Goal: Information Seeking & Learning: Learn about a topic

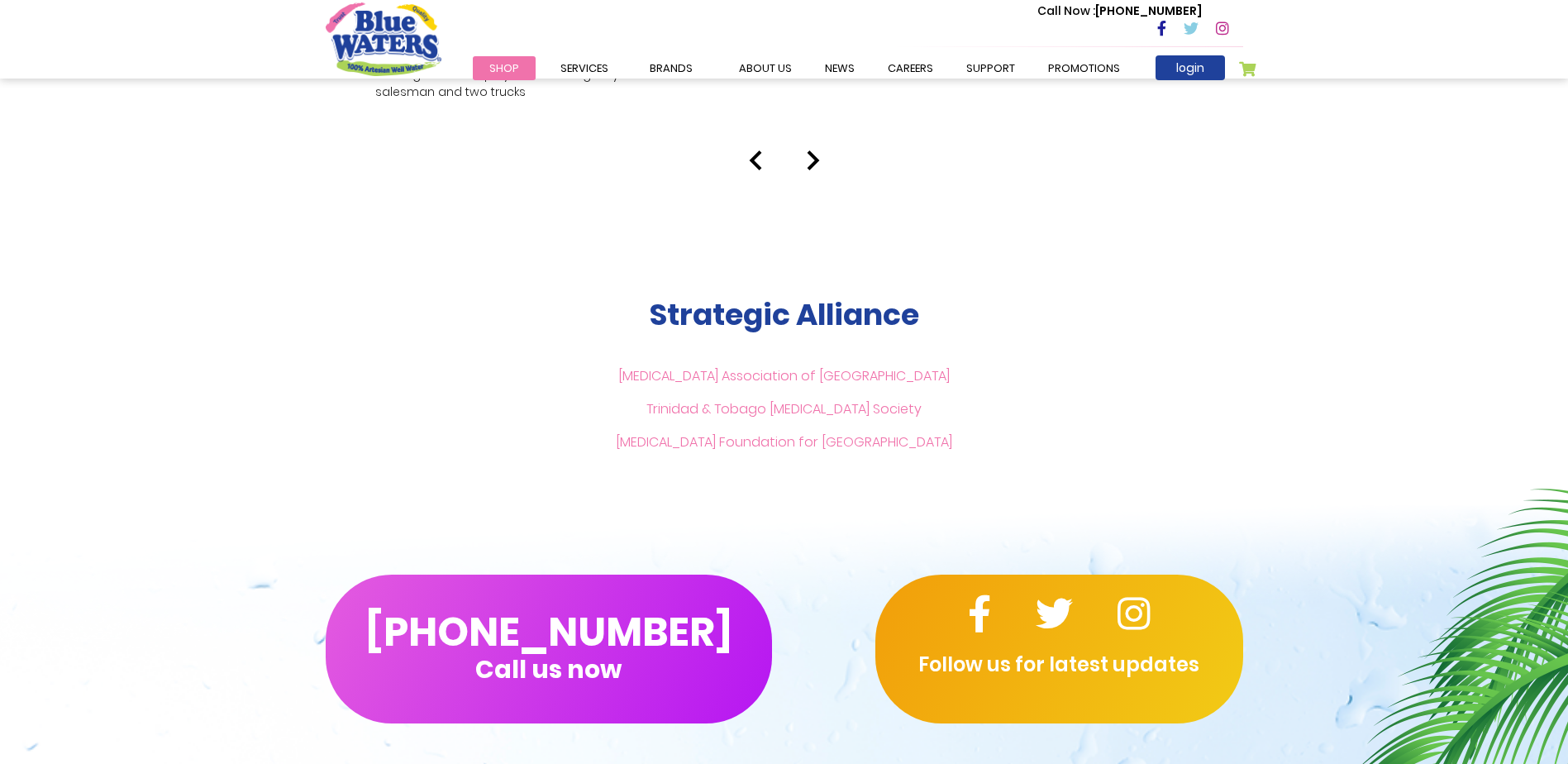
scroll to position [3223, 0]
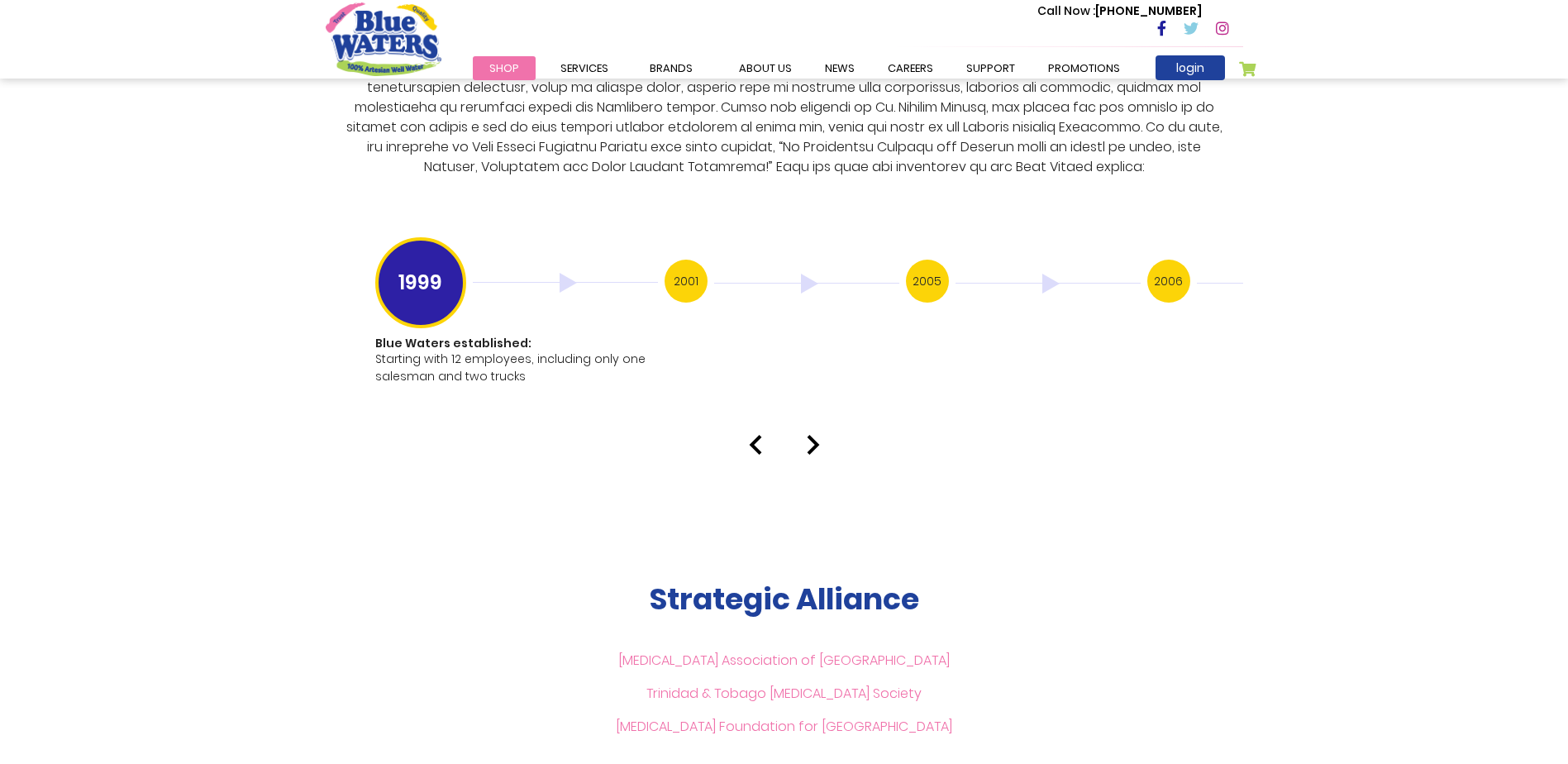
click at [695, 266] on h3 "2001" at bounding box center [685, 281] width 43 height 43
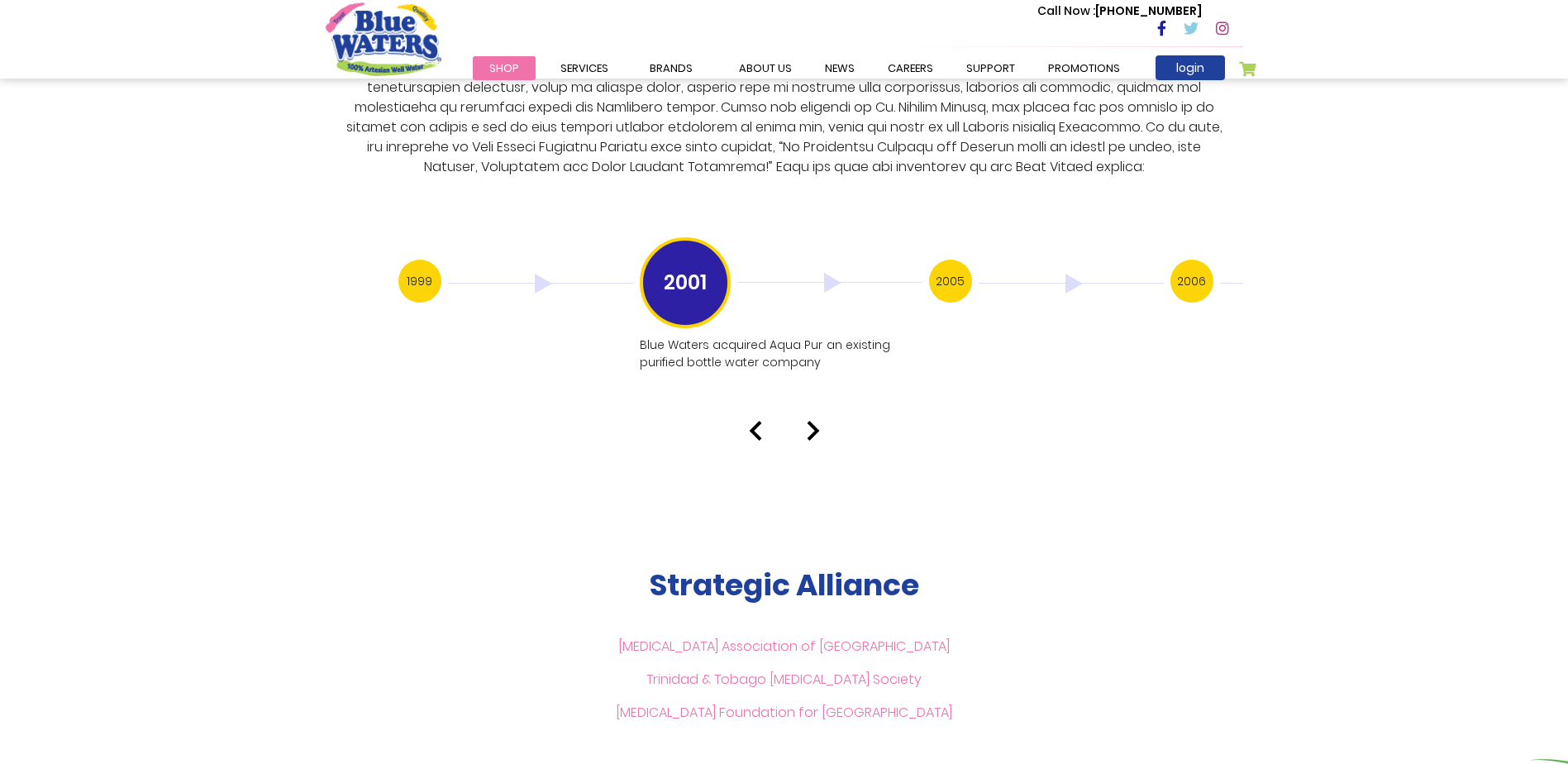
click at [931, 260] on h3 "2005" at bounding box center [950, 281] width 43 height 43
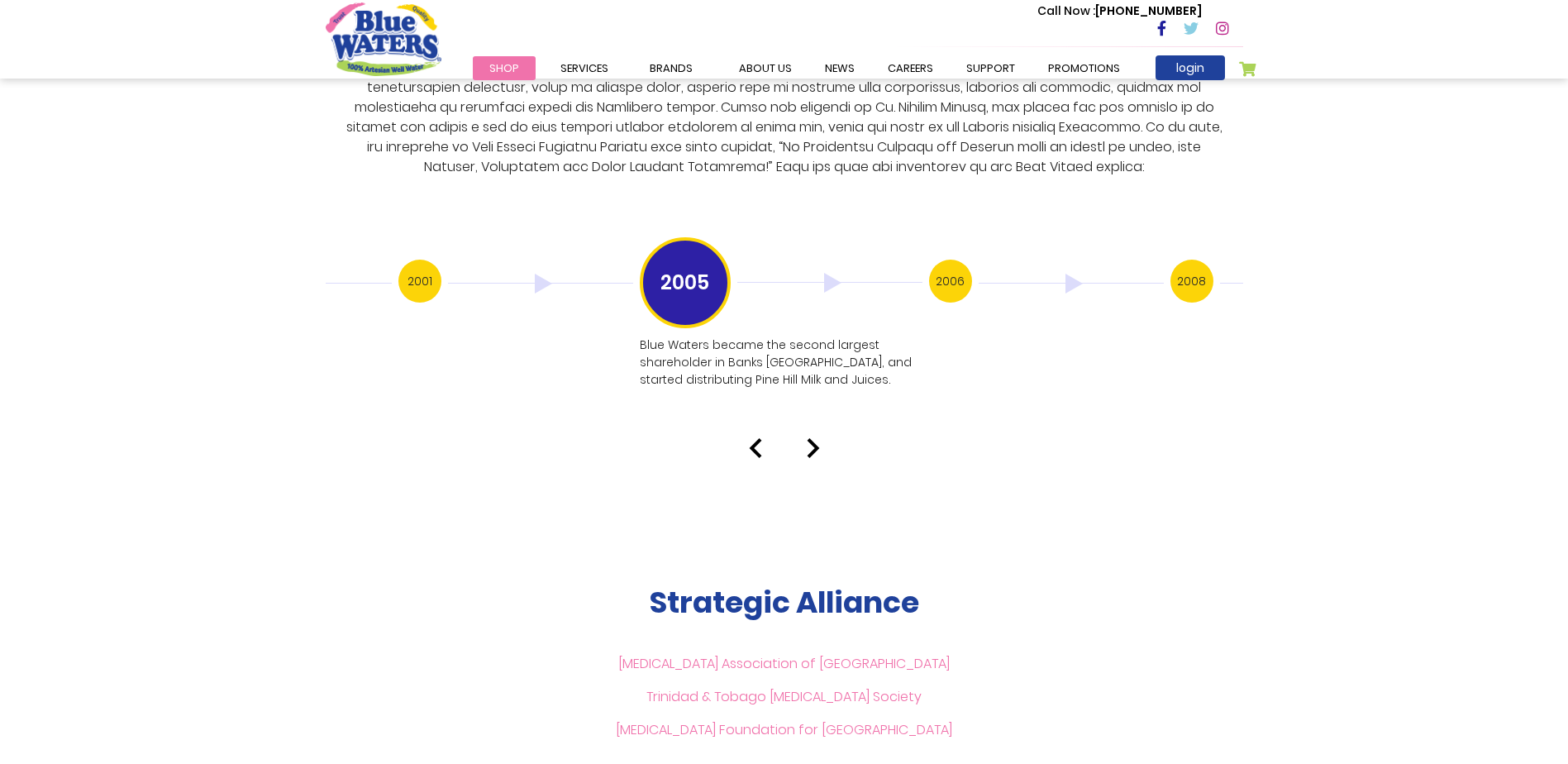
click at [696, 267] on h3 "2005" at bounding box center [685, 283] width 91 height 91
click at [692, 260] on h3 "2005" at bounding box center [685, 283] width 91 height 91
click at [418, 260] on h3 "2001" at bounding box center [420, 281] width 43 height 43
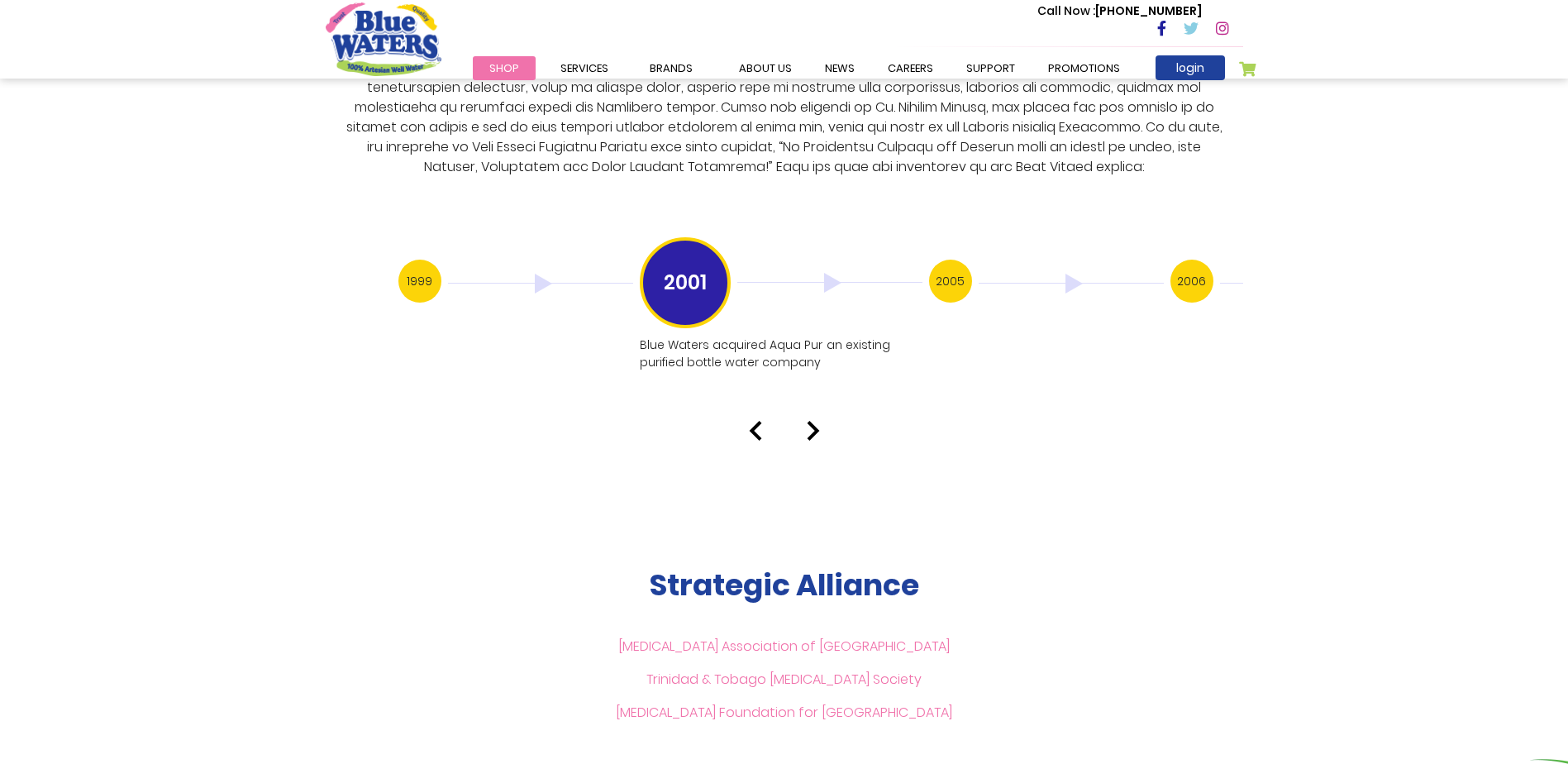
click at [944, 260] on h3 "2005" at bounding box center [950, 281] width 43 height 43
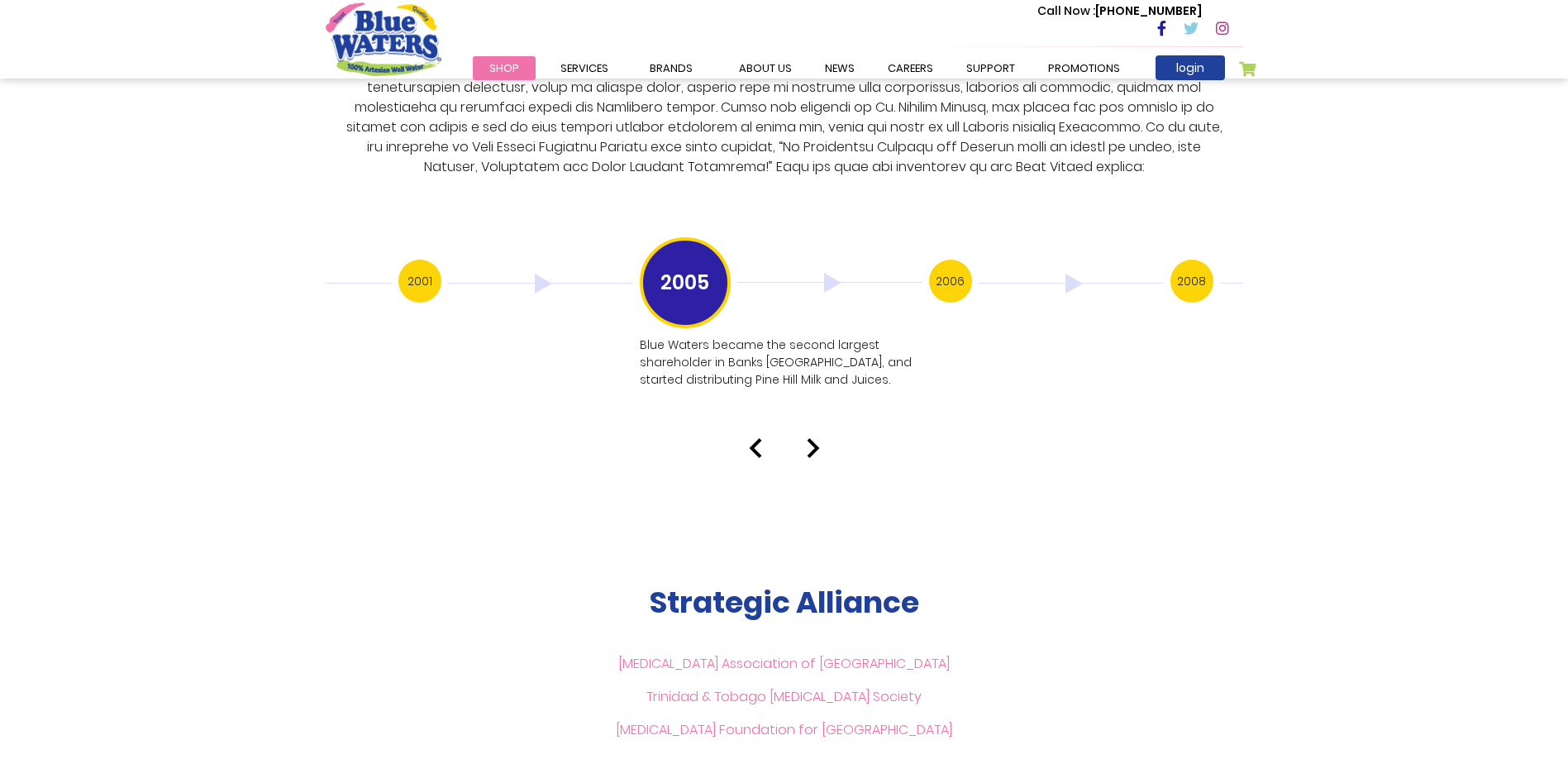
click at [948, 265] on h3 "2006" at bounding box center [950, 281] width 43 height 43
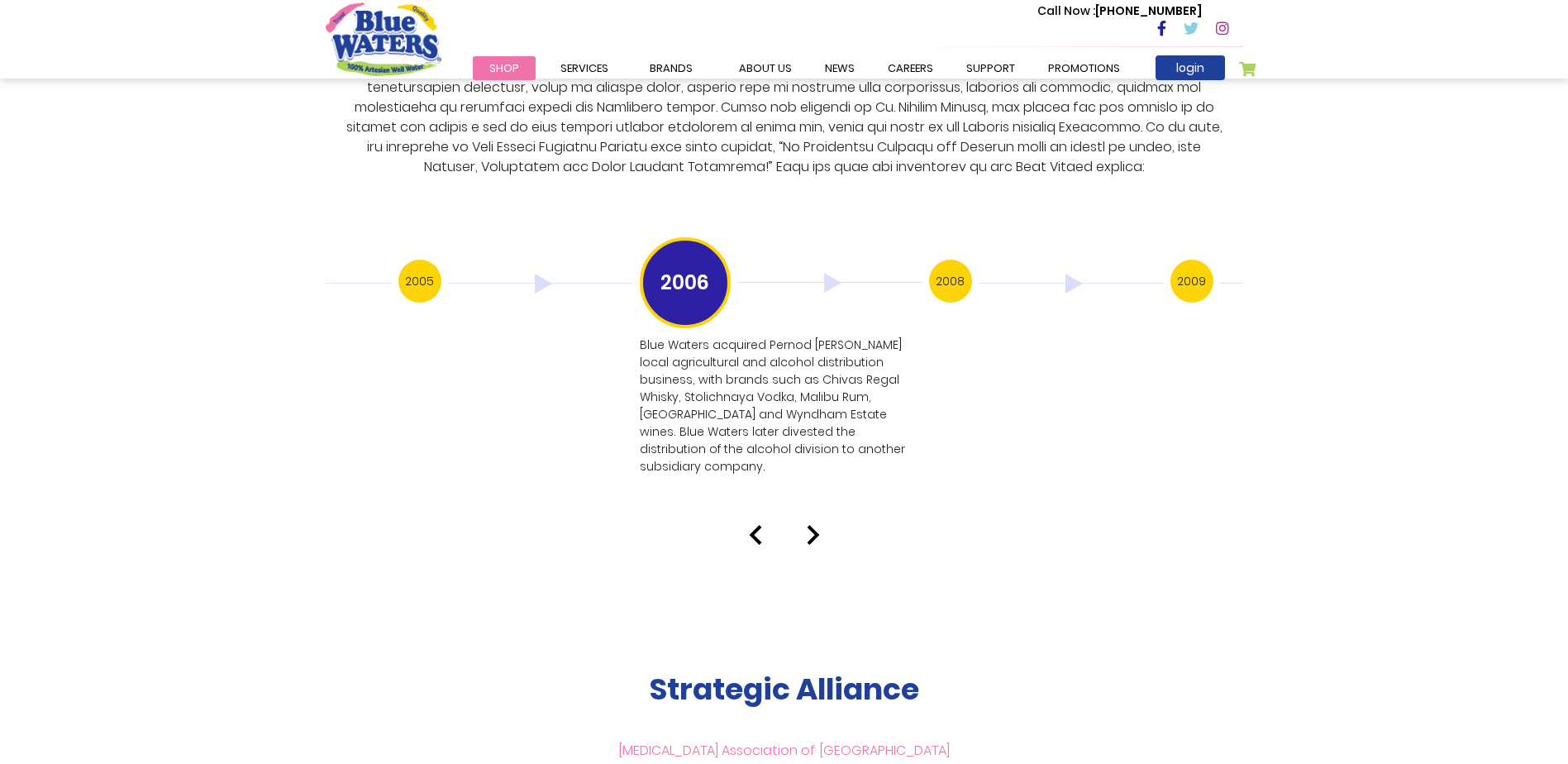
click at [953, 261] on h3 "2008" at bounding box center [950, 281] width 43 height 43
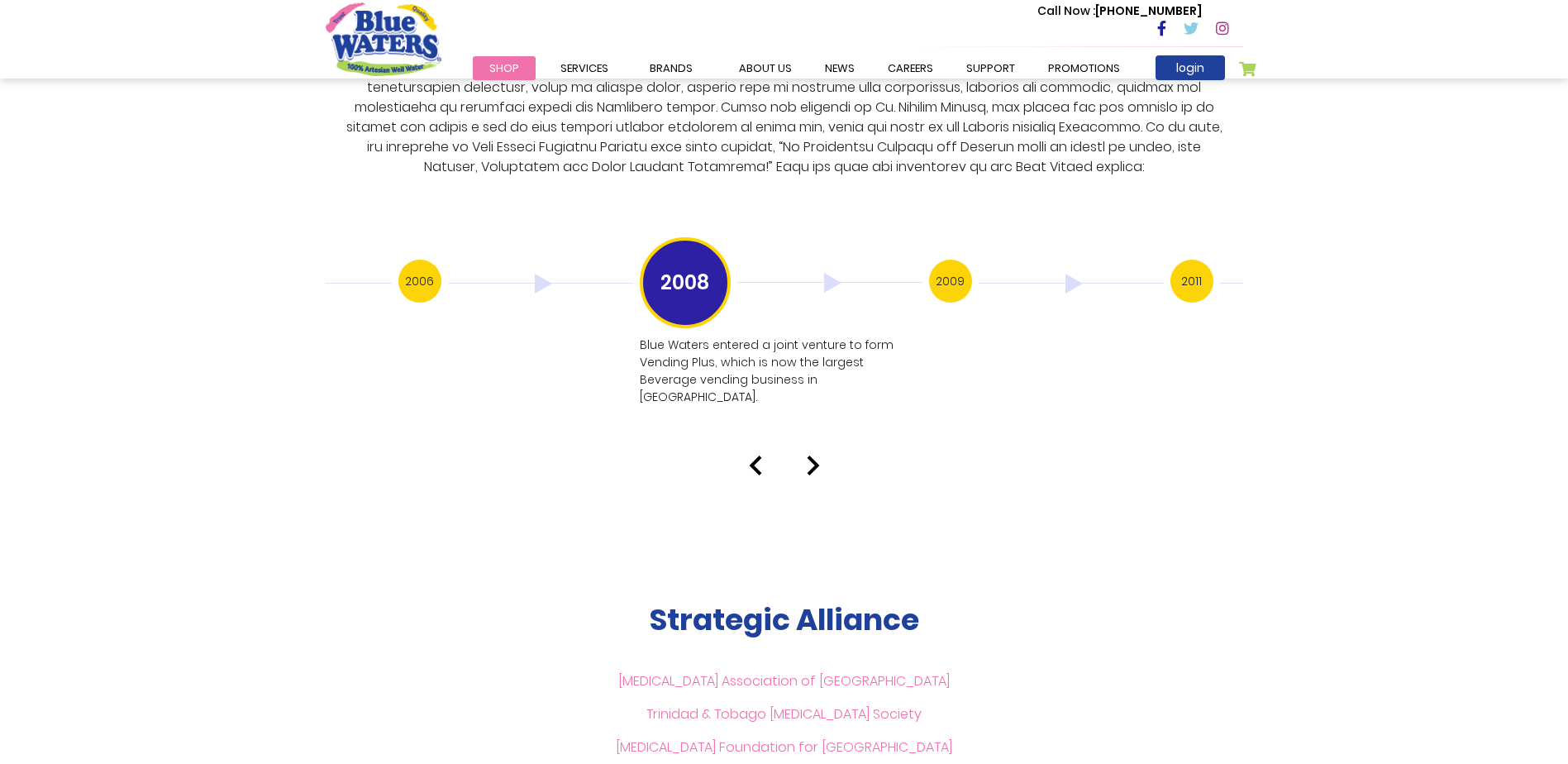
click at [953, 264] on h3 "2009" at bounding box center [950, 281] width 43 height 43
click at [953, 264] on h3 "2011" at bounding box center [950, 281] width 43 height 43
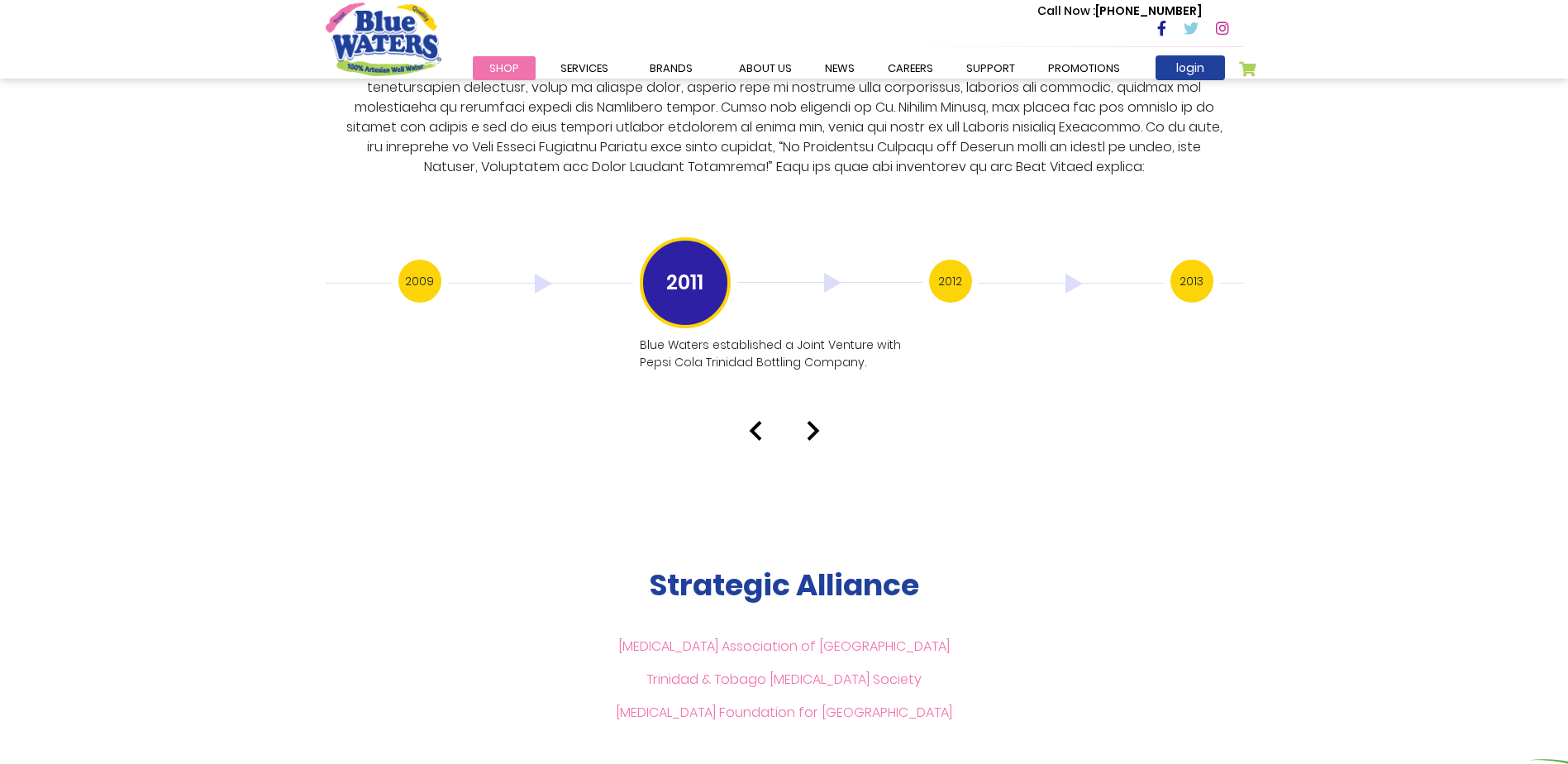
click at [951, 265] on h3 "2012" at bounding box center [950, 281] width 43 height 43
click at [951, 265] on h3 "2013" at bounding box center [950, 281] width 43 height 43
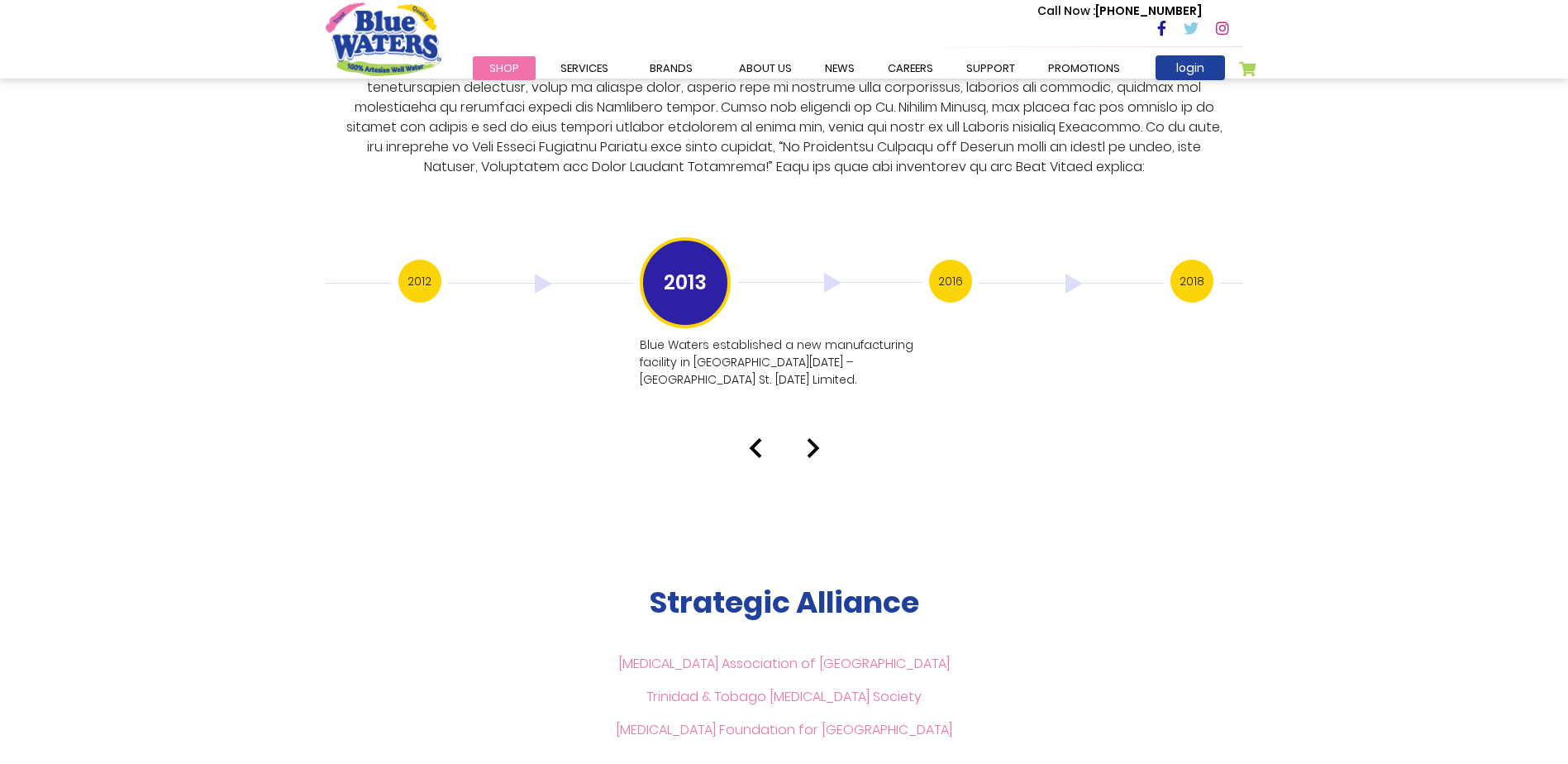
click at [953, 260] on h3 "2016" at bounding box center [950, 281] width 43 height 43
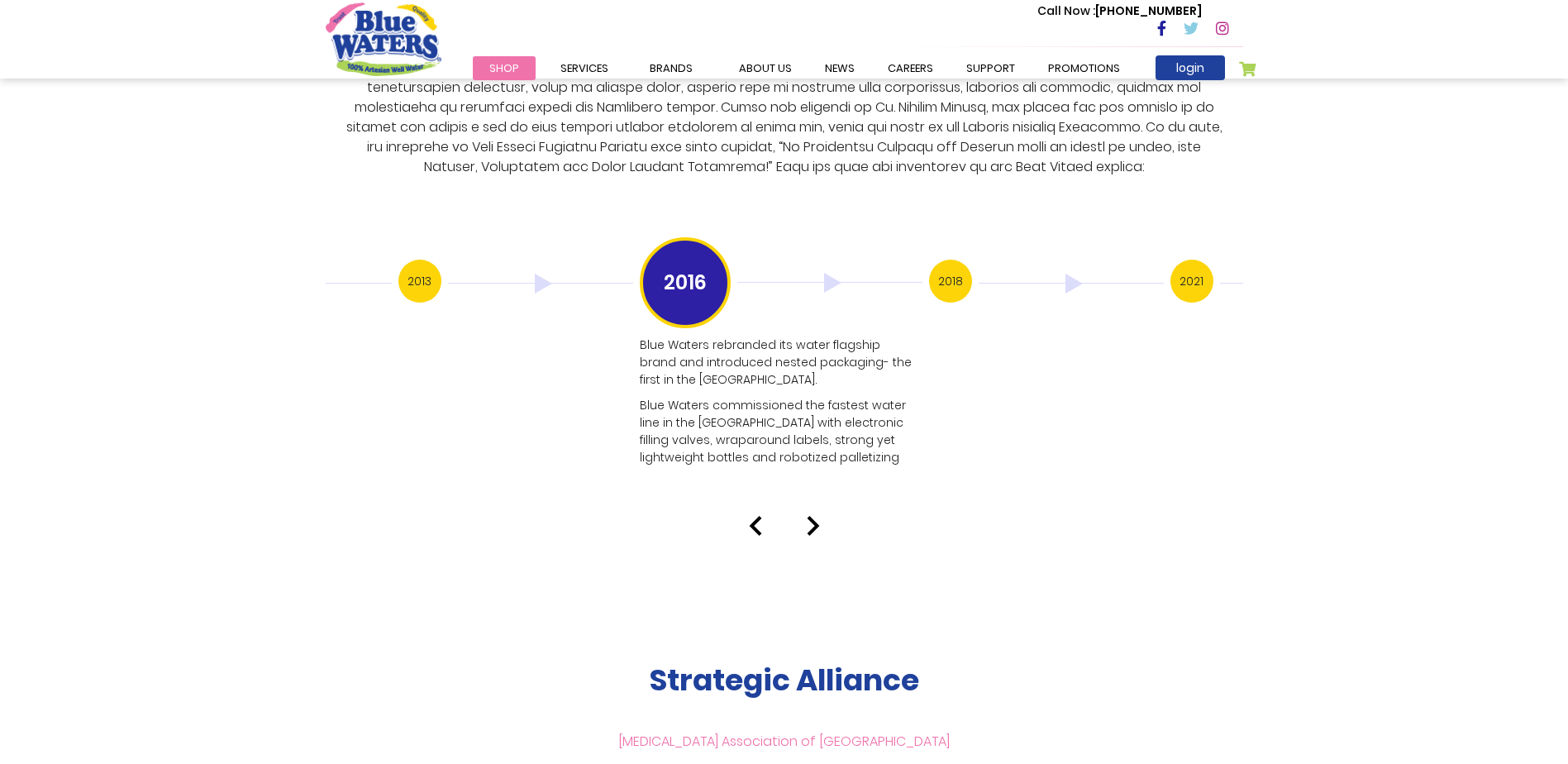
click at [947, 261] on h3 "2018" at bounding box center [950, 281] width 43 height 43
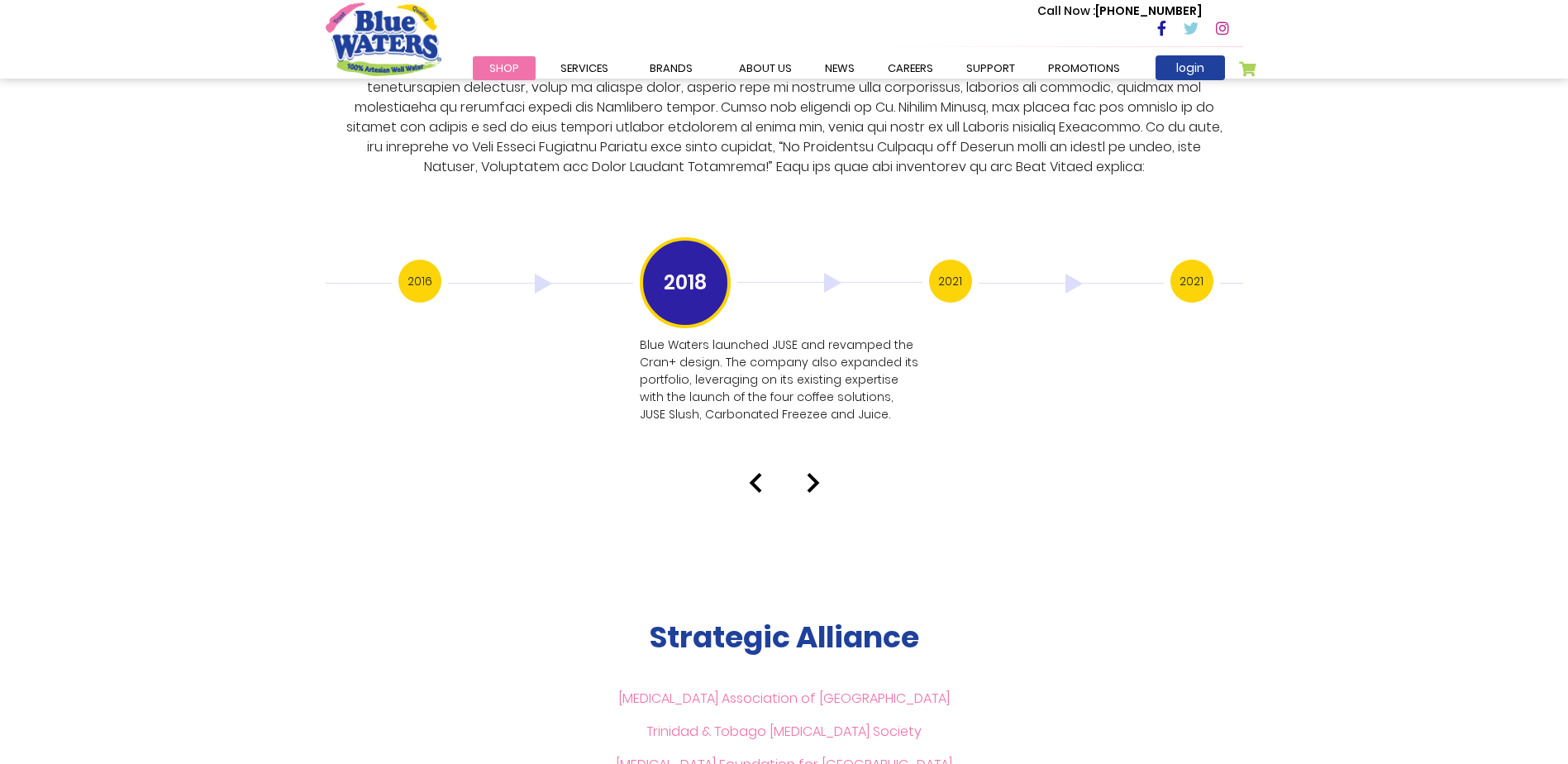
click at [951, 276] on h3 "2021" at bounding box center [950, 281] width 43 height 43
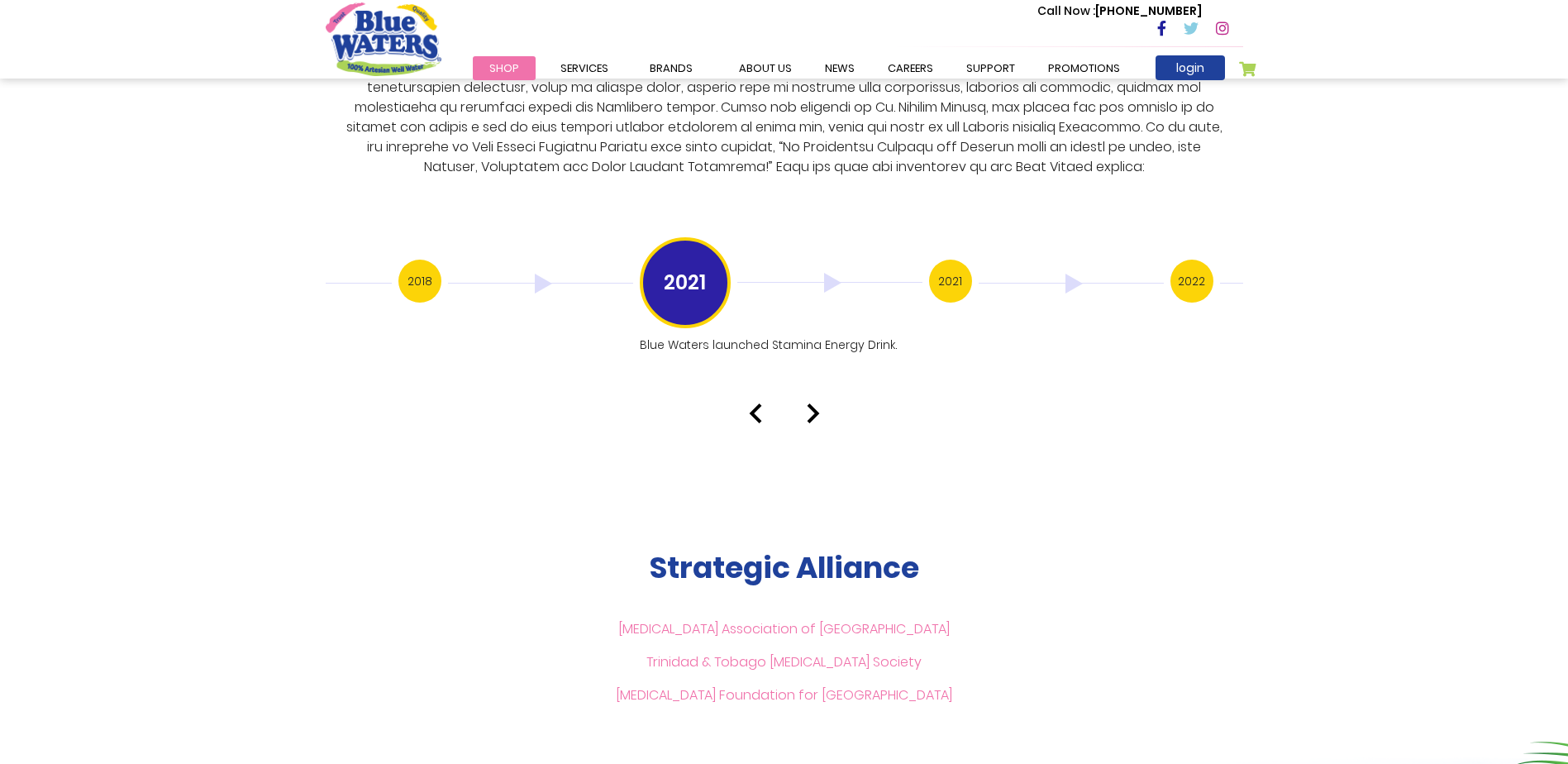
click at [962, 270] on h3 "2021" at bounding box center [950, 281] width 43 height 43
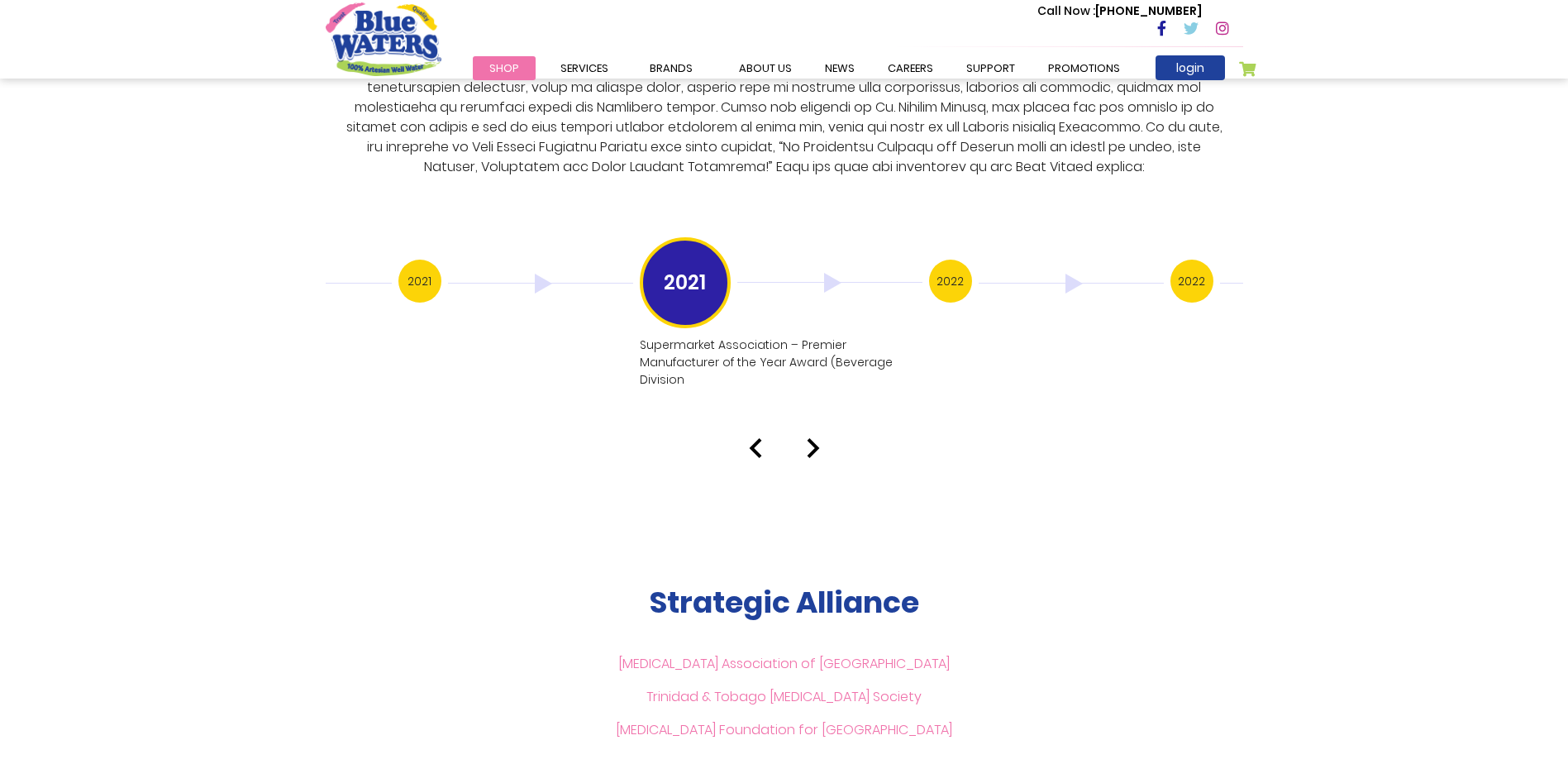
click at [960, 264] on h3 "2022" at bounding box center [950, 281] width 43 height 43
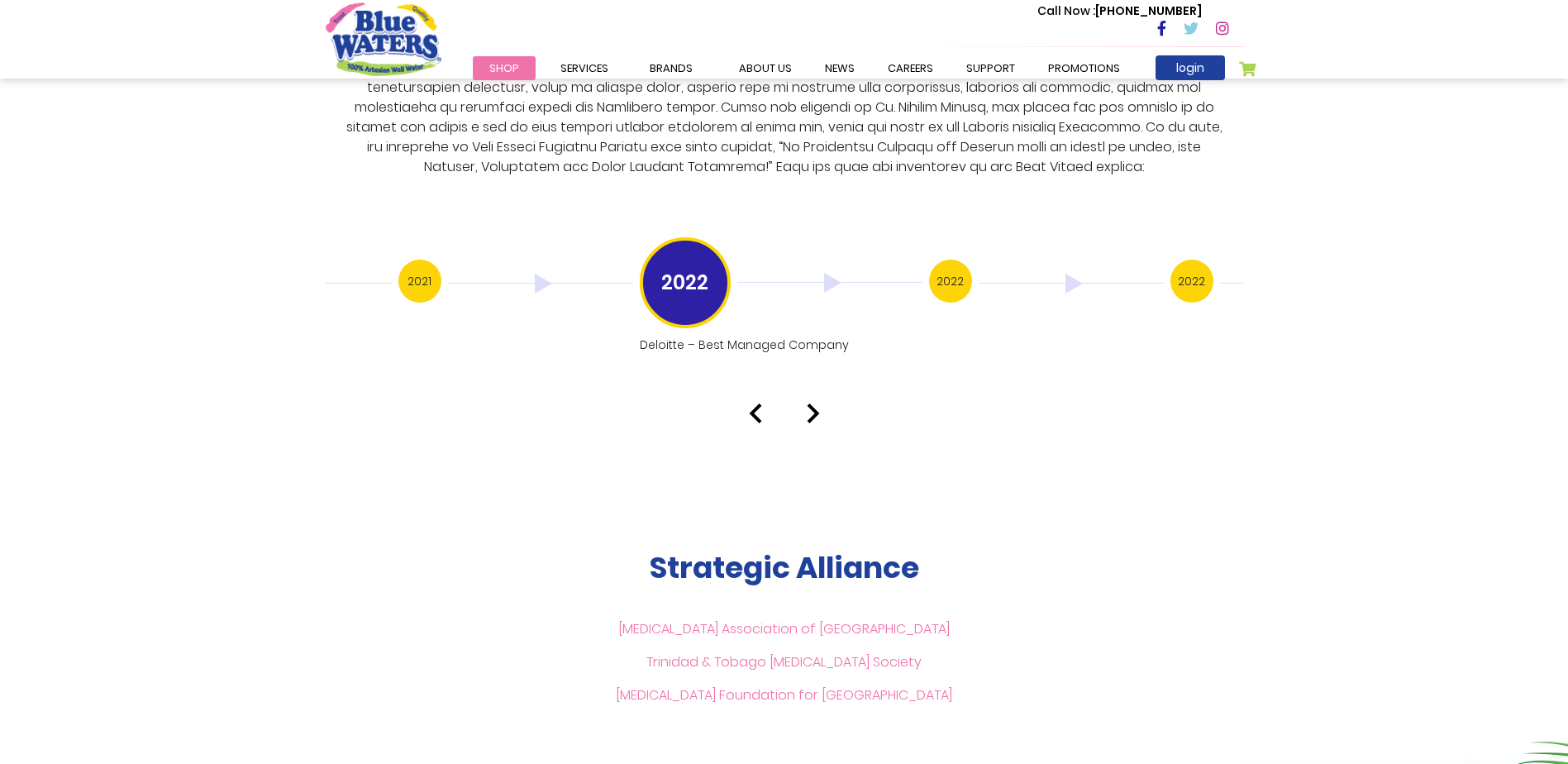
click at [960, 264] on h3 "2022" at bounding box center [950, 281] width 43 height 43
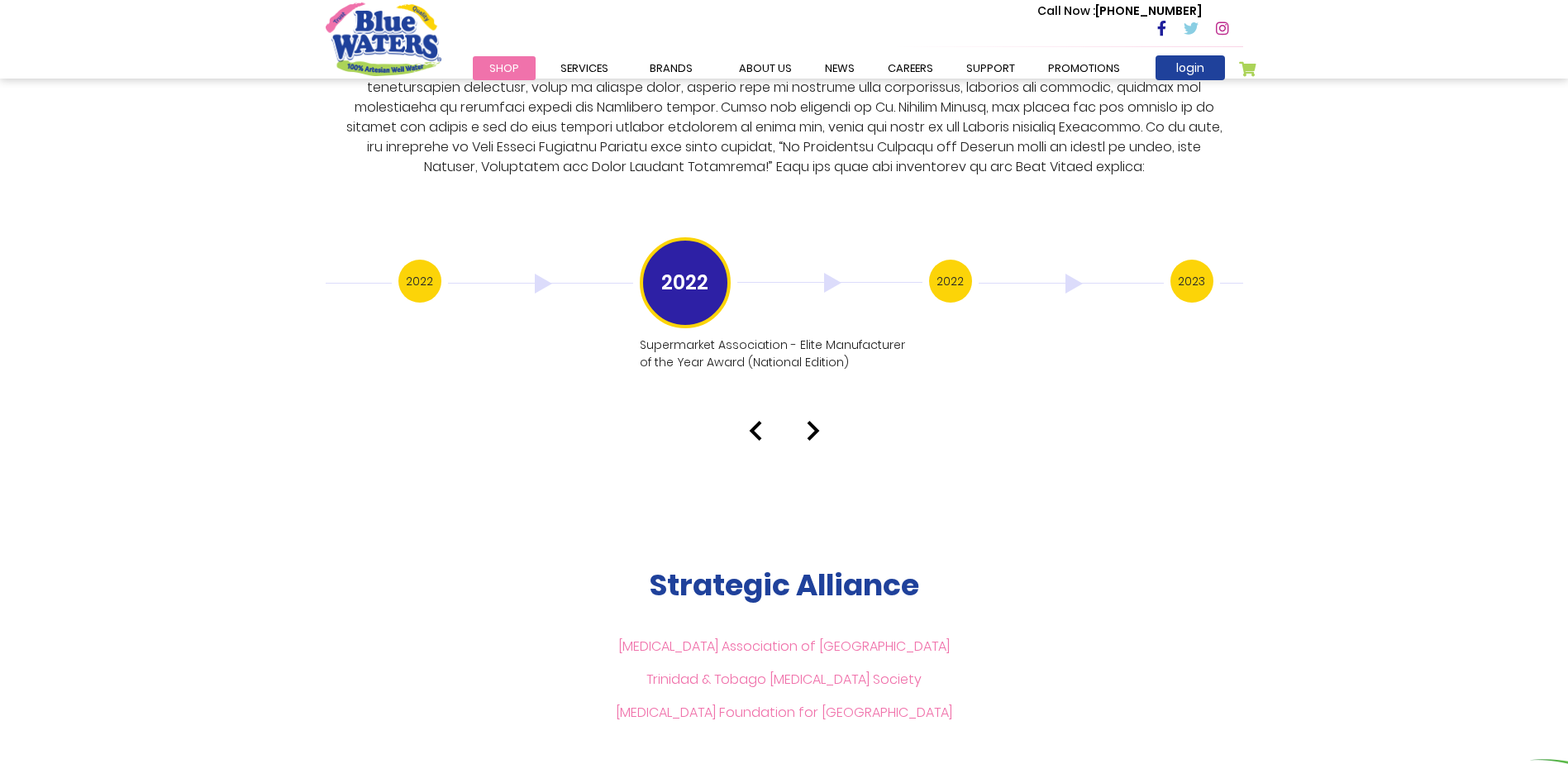
click at [960, 264] on h3 "2022" at bounding box center [950, 281] width 43 height 43
click at [960, 264] on h3 "2023" at bounding box center [950, 281] width 43 height 43
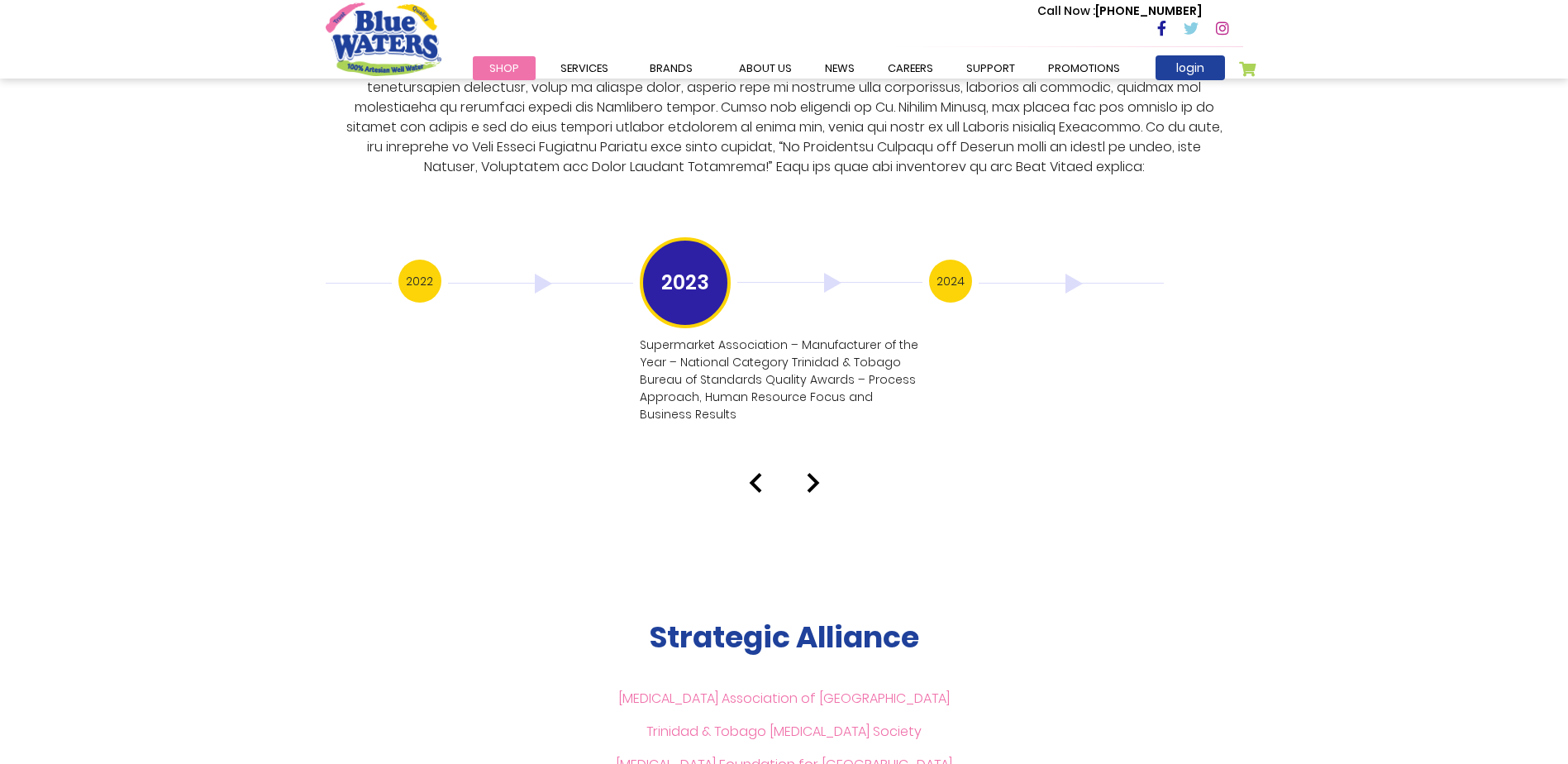
click at [960, 264] on h3 "2024" at bounding box center [950, 281] width 43 height 43
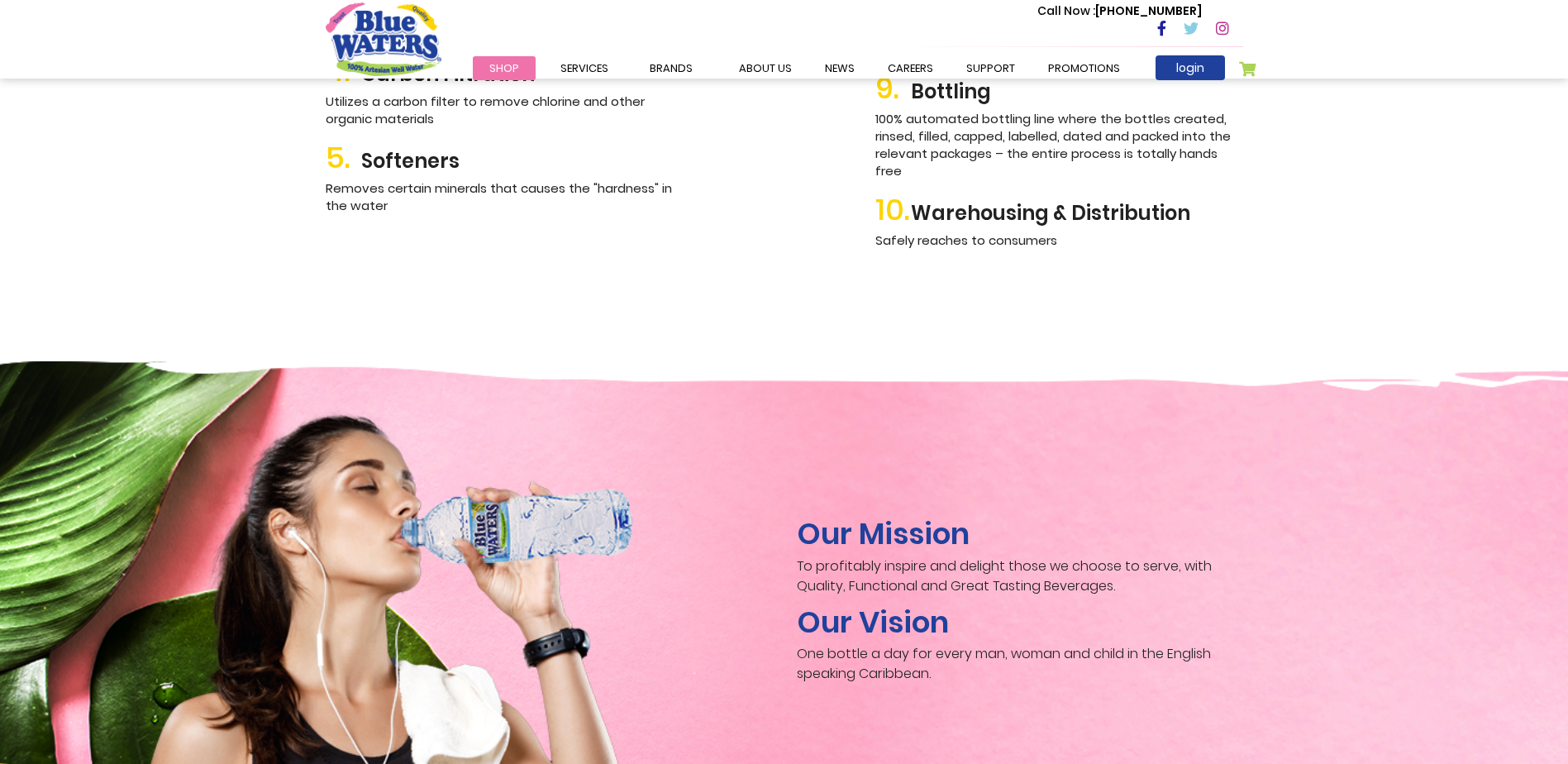
scroll to position [1901, 0]
